Goal: Transaction & Acquisition: Purchase product/service

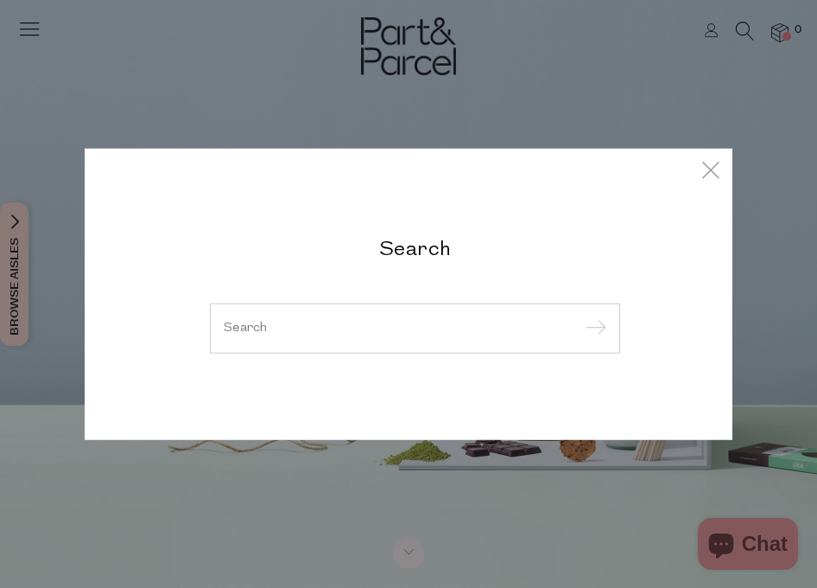
click at [403, 258] on h2 "Search" at bounding box center [415, 247] width 410 height 25
click at [357, 332] on input "search" at bounding box center [415, 327] width 383 height 13
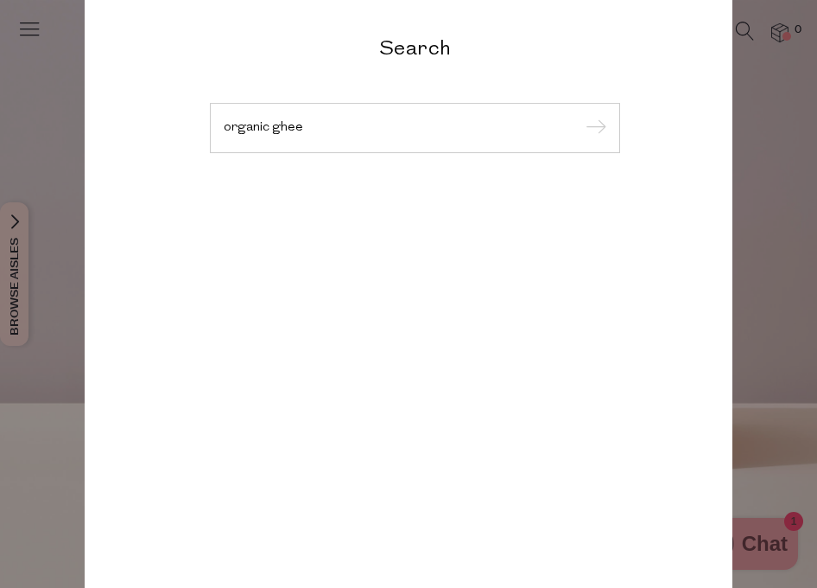
type input "organic ghee"
click at [581, 116] on input "submit" at bounding box center [594, 129] width 26 height 26
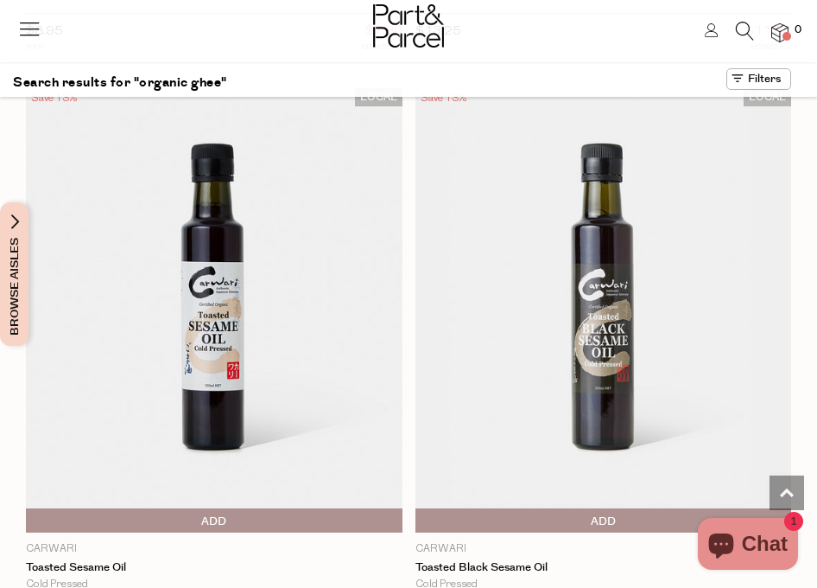
scroll to position [5676, 0]
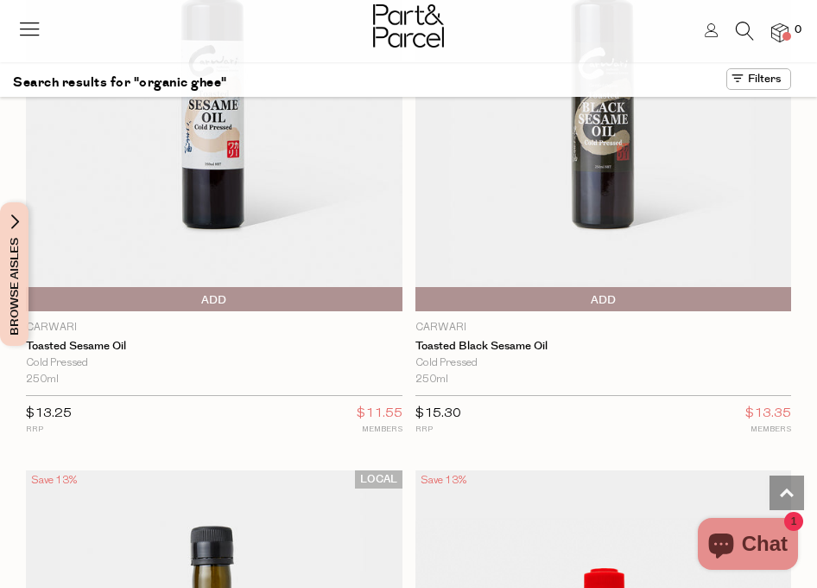
click at [747, 26] on icon at bounding box center [745, 31] width 18 height 19
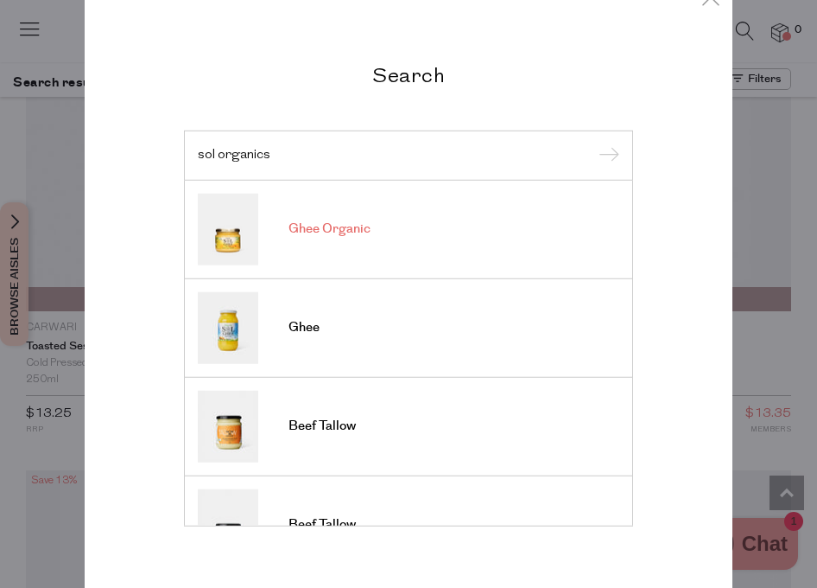
type input "sol organics"
click at [377, 249] on link "Ghee Organic" at bounding box center [409, 229] width 422 height 72
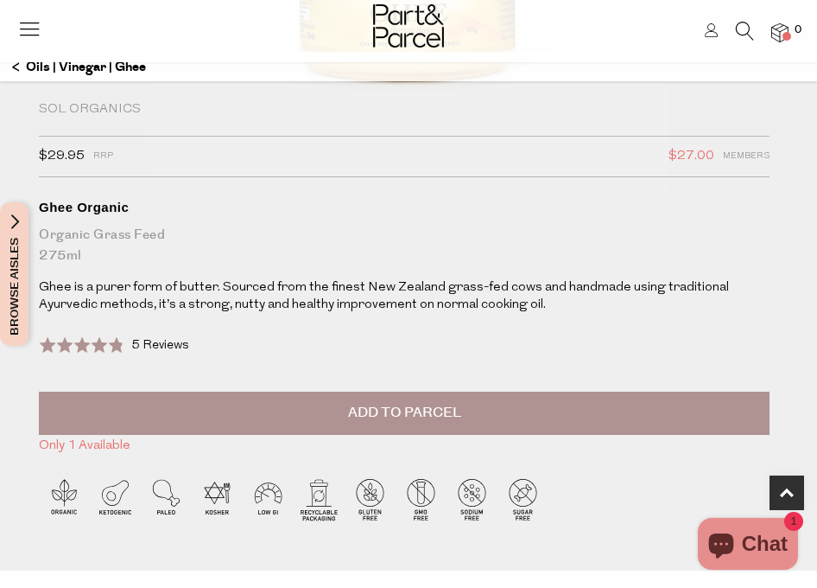
scroll to position [517, 0]
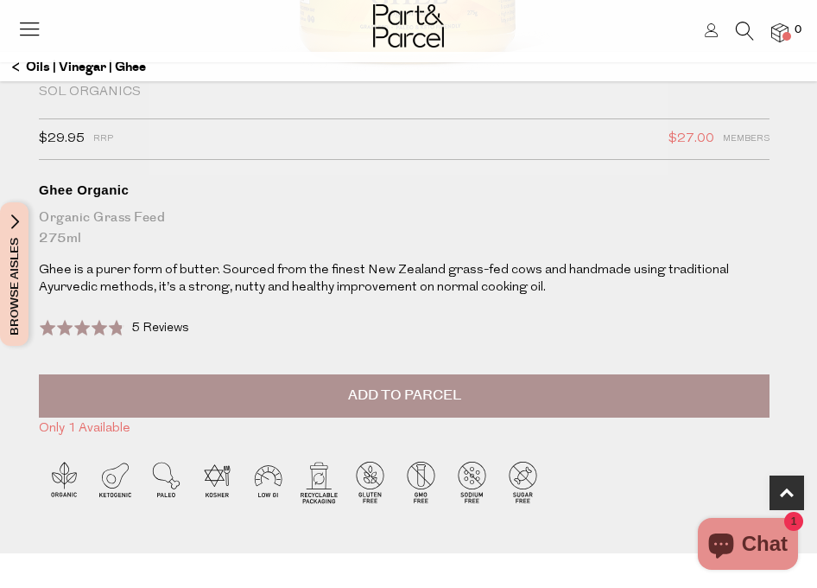
click at [372, 388] on span "Add to Parcel" at bounding box center [404, 395] width 113 height 20
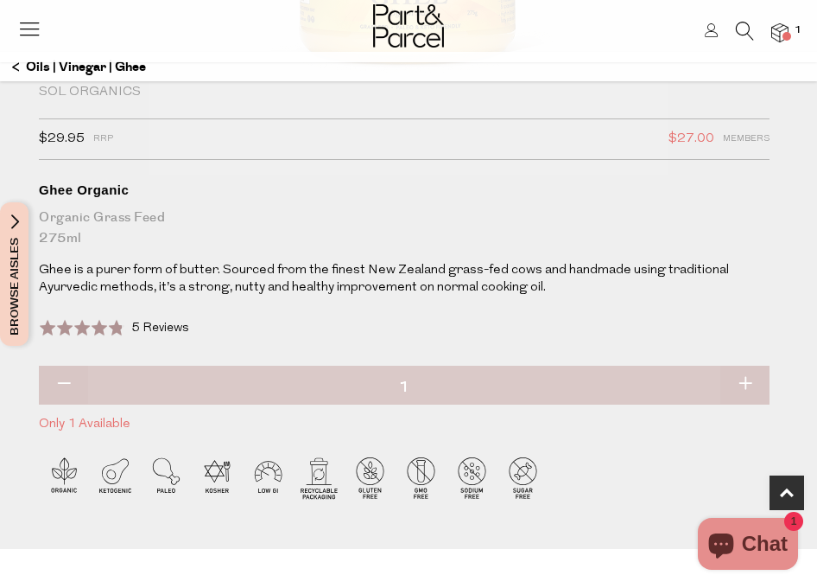
click at [778, 36] on img at bounding box center [780, 33] width 17 height 20
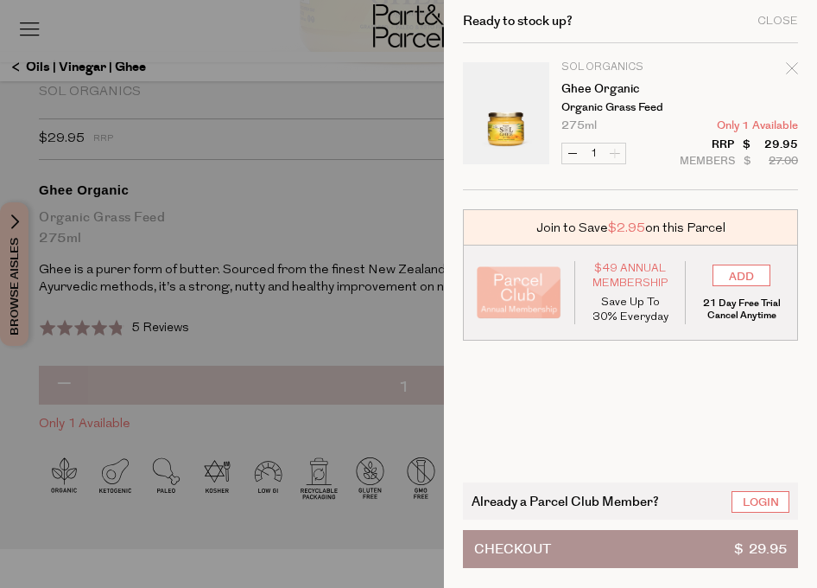
click at [602, 541] on button "Checkout $ 29.95" at bounding box center [630, 549] width 335 height 38
